Goal: Task Accomplishment & Management: Use online tool/utility

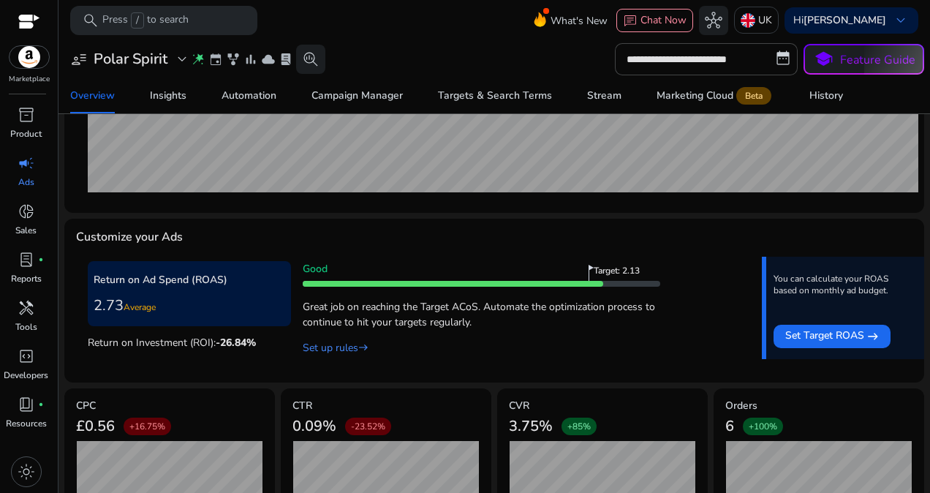
scroll to position [441, 0]
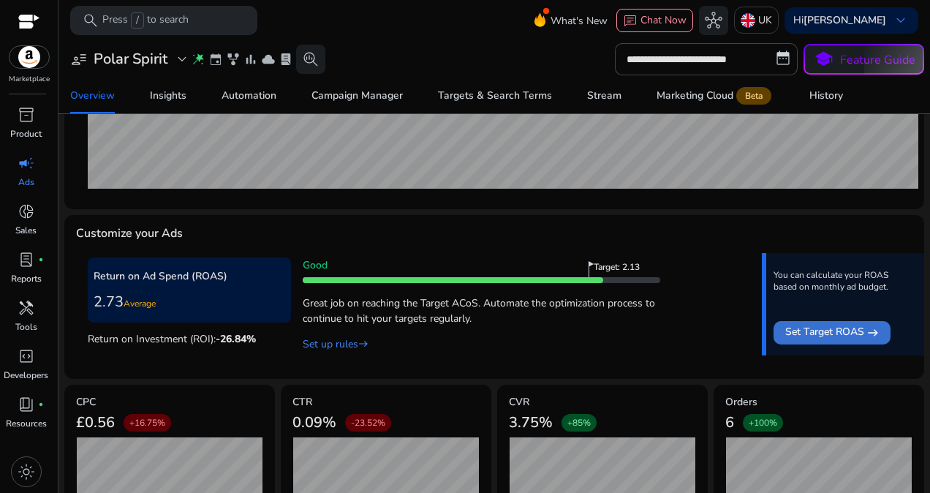
click at [860, 331] on div "Set Target [GEOGRAPHIC_DATA]" at bounding box center [832, 333] width 94 height 18
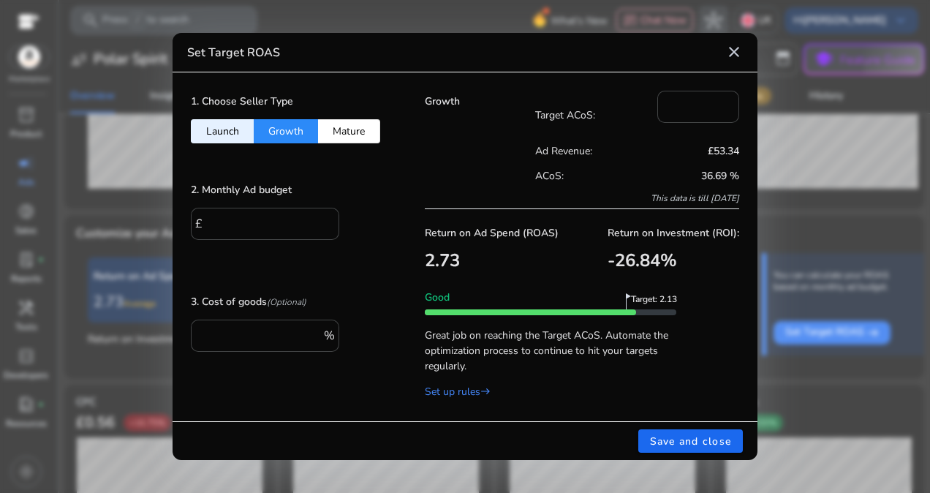
click at [216, 129] on button "Launch" at bounding box center [222, 131] width 63 height 24
click at [285, 129] on button "Growth" at bounding box center [286, 131] width 64 height 24
type input "**"
click at [733, 58] on mat-icon "close" at bounding box center [734, 52] width 18 height 18
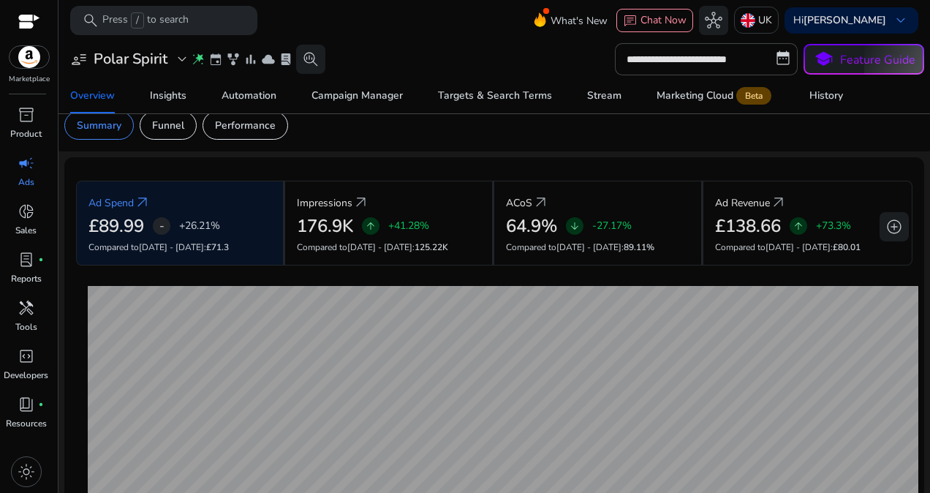
scroll to position [0, 0]
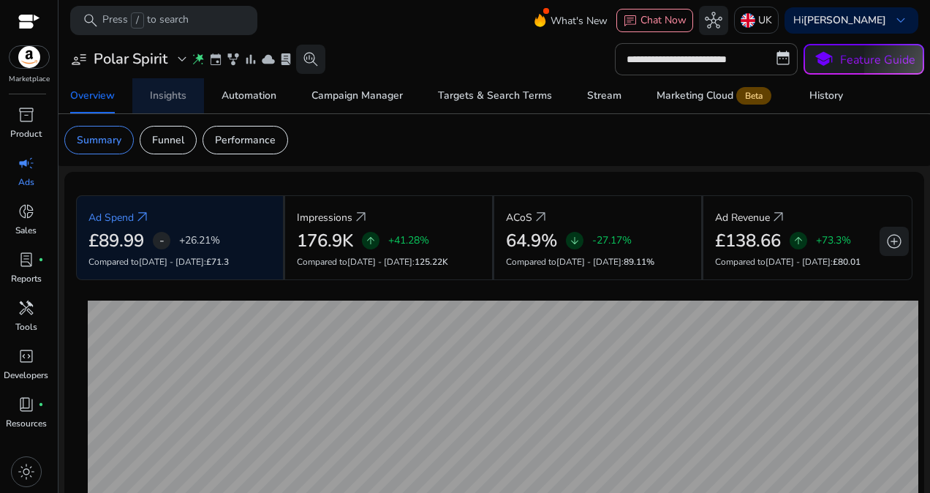
click at [179, 91] on div "Insights" at bounding box center [168, 96] width 37 height 10
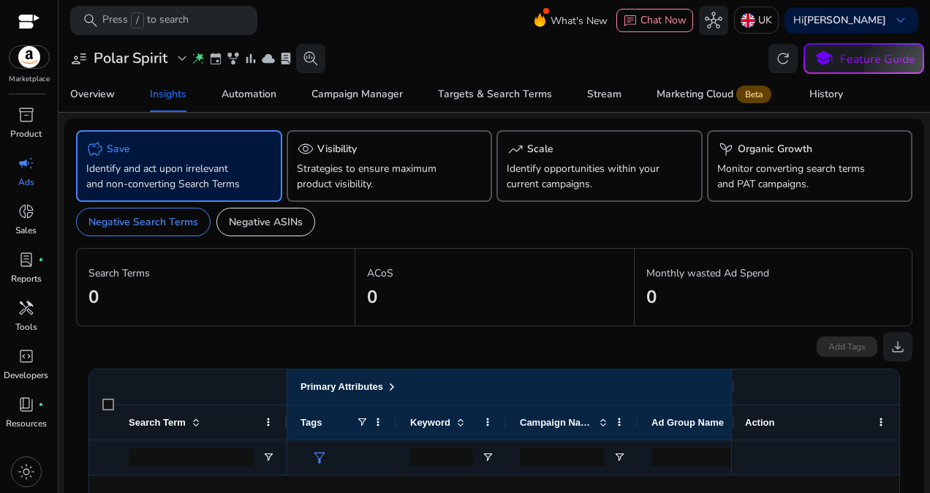
click at [138, 151] on div "savings Save" at bounding box center [179, 149] width 186 height 18
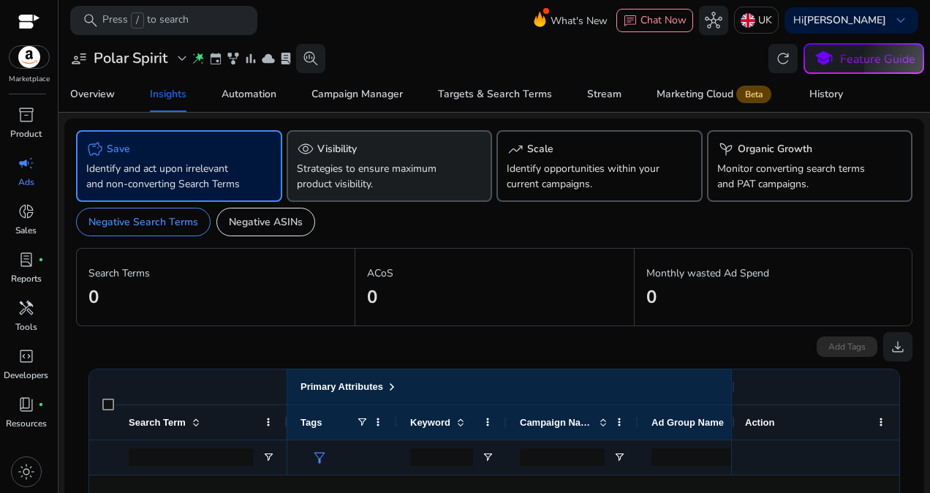
click at [363, 155] on div "visibility Visibility" at bounding box center [390, 149] width 186 height 18
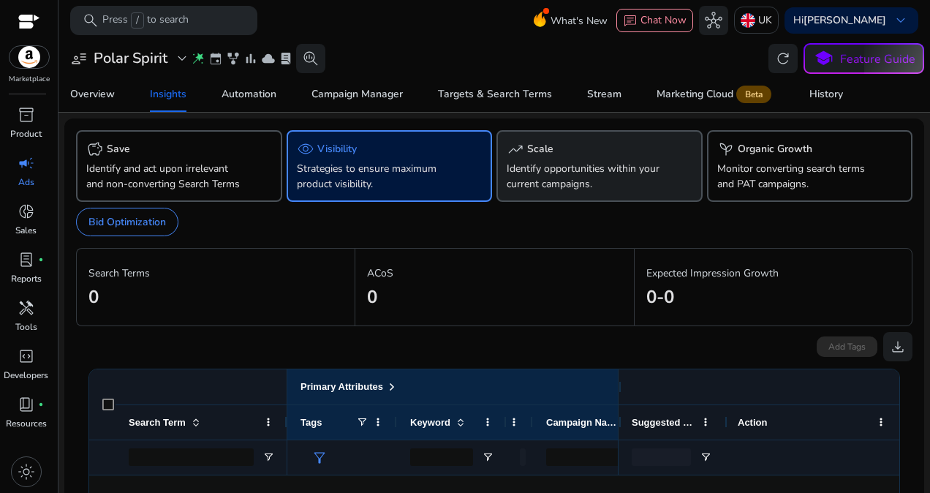
click at [524, 202] on div "trending_up Scale Identify opportunities within your current campaigns." at bounding box center [599, 166] width 206 height 72
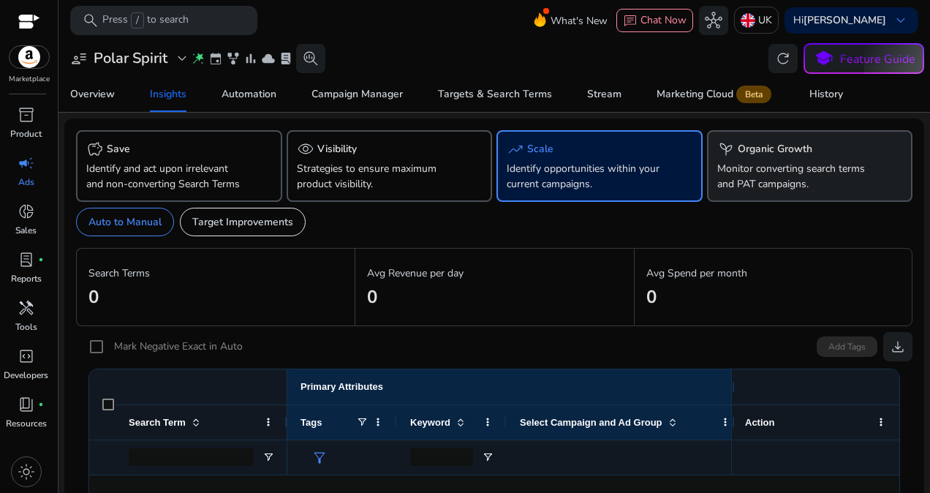
click at [807, 178] on p "Monitor converting search terms and PAT campaigns." at bounding box center [794, 176] width 154 height 31
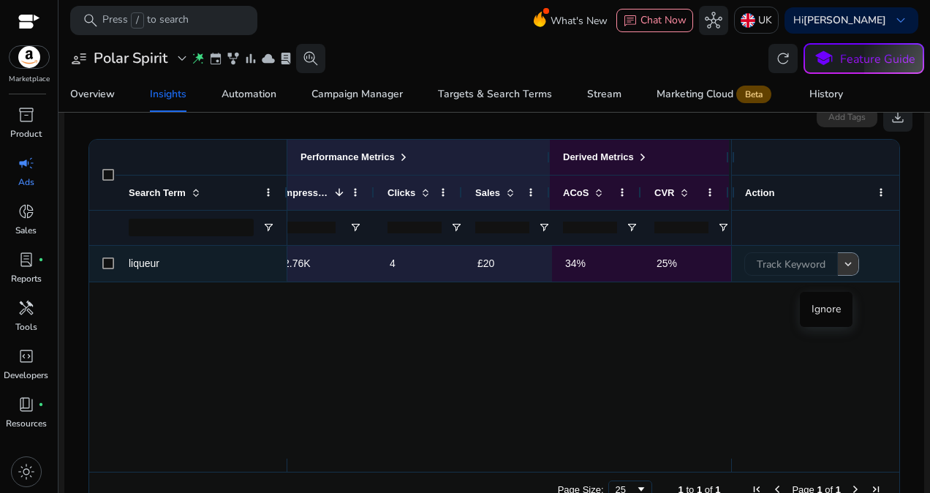
click at [851, 279] on span at bounding box center [848, 263] width 20 height 35
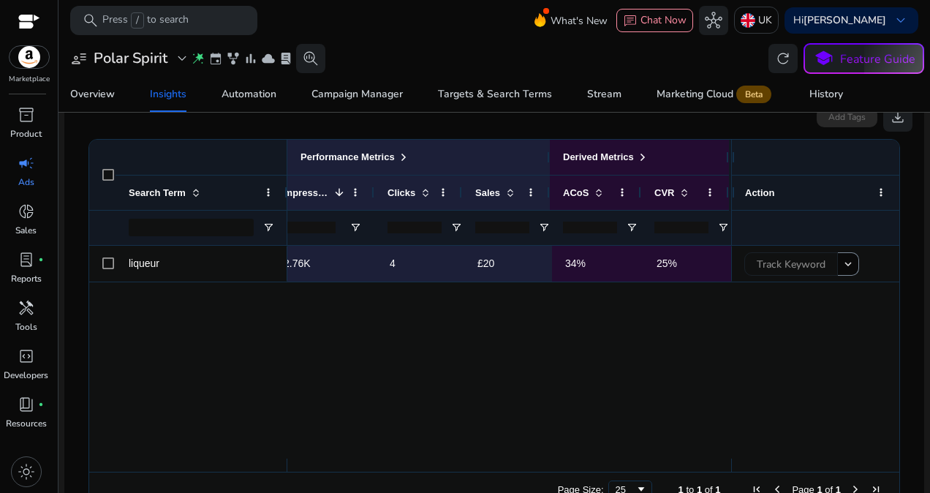
click at [773, 341] on div "liqueur Ad group - [DATE] 13:11:33.726 2.76K 4 £20 34% 25% Track Keyword keyboa…" at bounding box center [494, 352] width 810 height 213
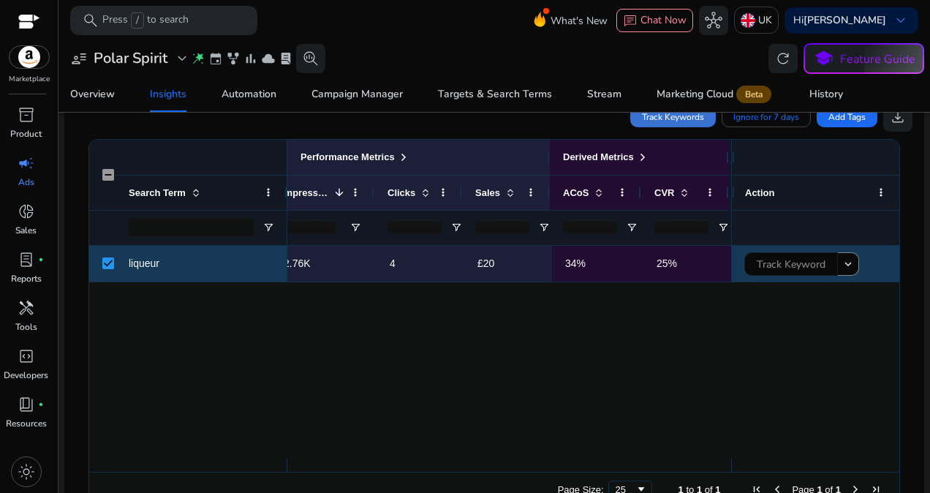
click at [686, 124] on span "Track Keywords" at bounding box center [673, 116] width 62 height 13
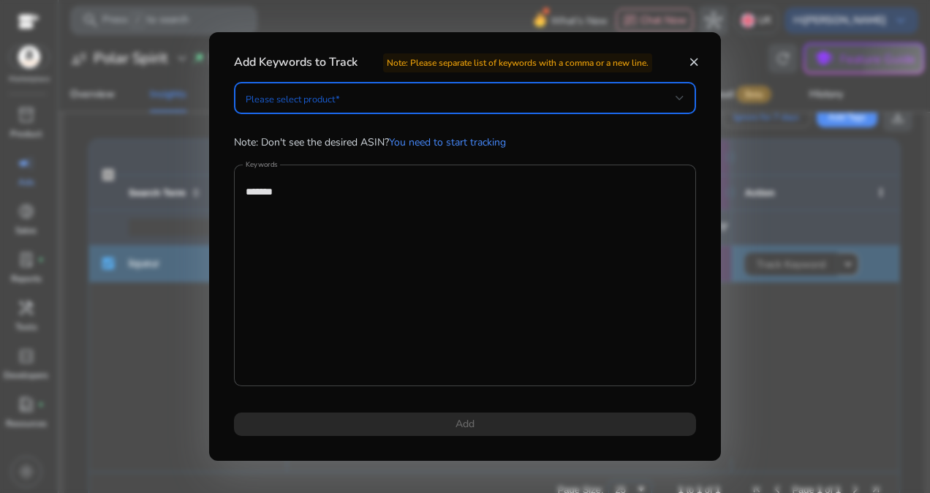
click at [545, 91] on span at bounding box center [461, 98] width 430 height 16
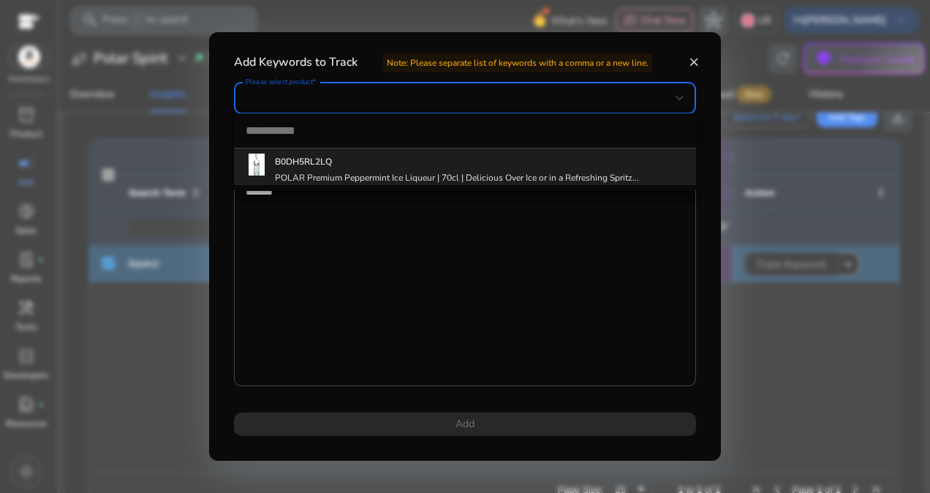
click at [425, 151] on div "B0DH5RL2LQ POLAR Premium Peppermint Ice Liqueur | 70cl | Delicious Over Ice or …" at bounding box center [457, 167] width 364 height 33
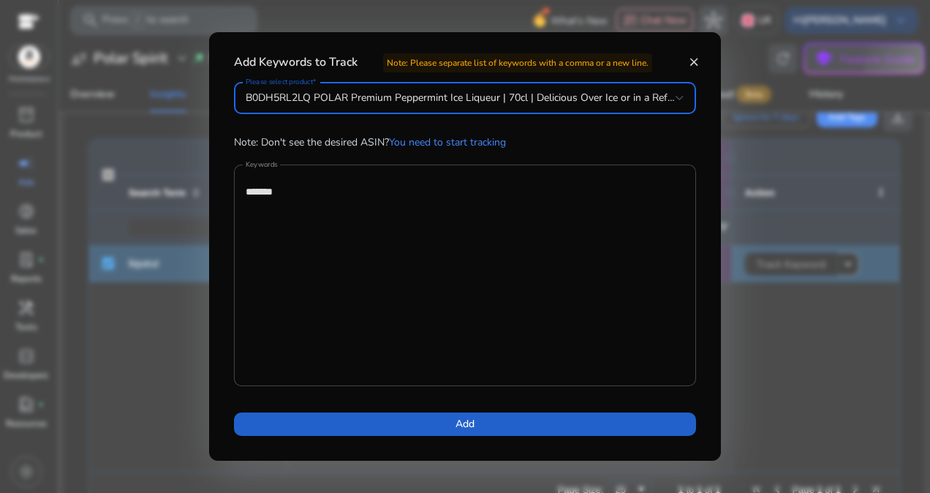
click at [488, 425] on span at bounding box center [465, 423] width 462 height 35
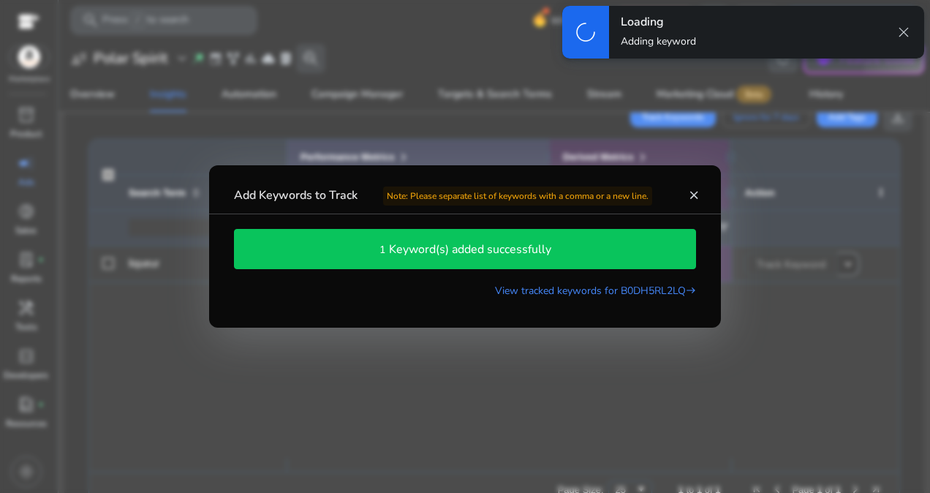
click at [488, 425] on div at bounding box center [465, 246] width 930 height 493
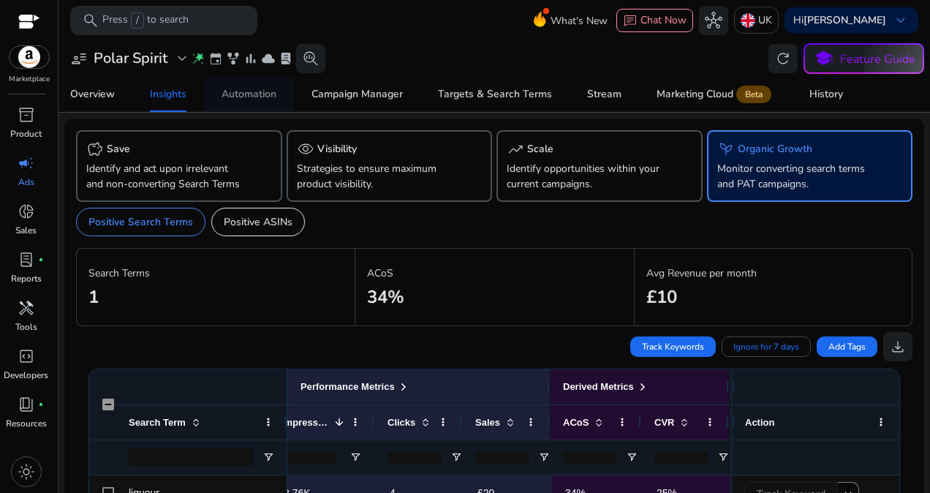
click at [269, 94] on div "Automation" at bounding box center [248, 94] width 55 height 10
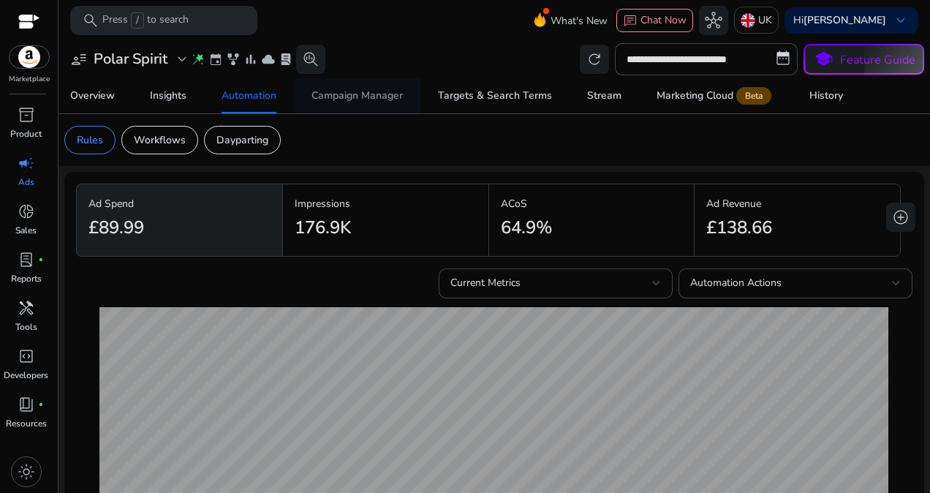
click at [382, 106] on span "Campaign Manager" at bounding box center [356, 95] width 91 height 35
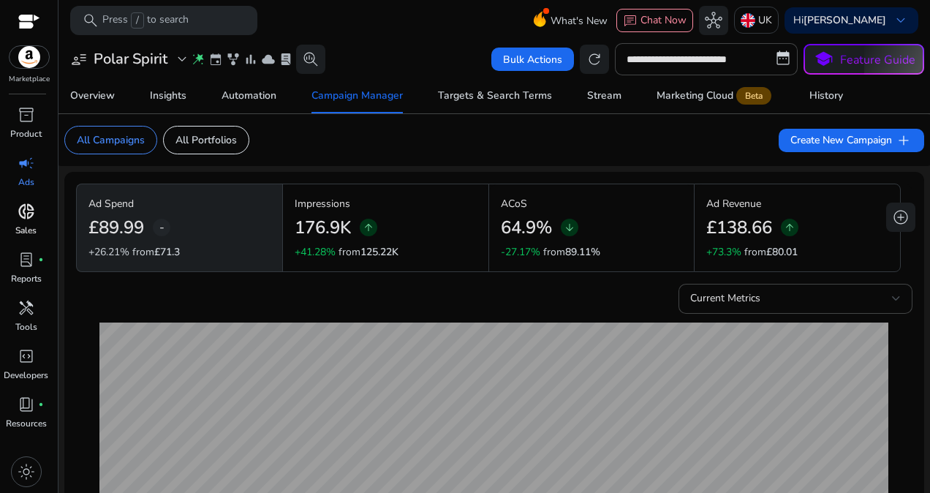
click at [29, 216] on span "donut_small" at bounding box center [27, 211] width 18 height 18
